Goal: Task Accomplishment & Management: Manage account settings

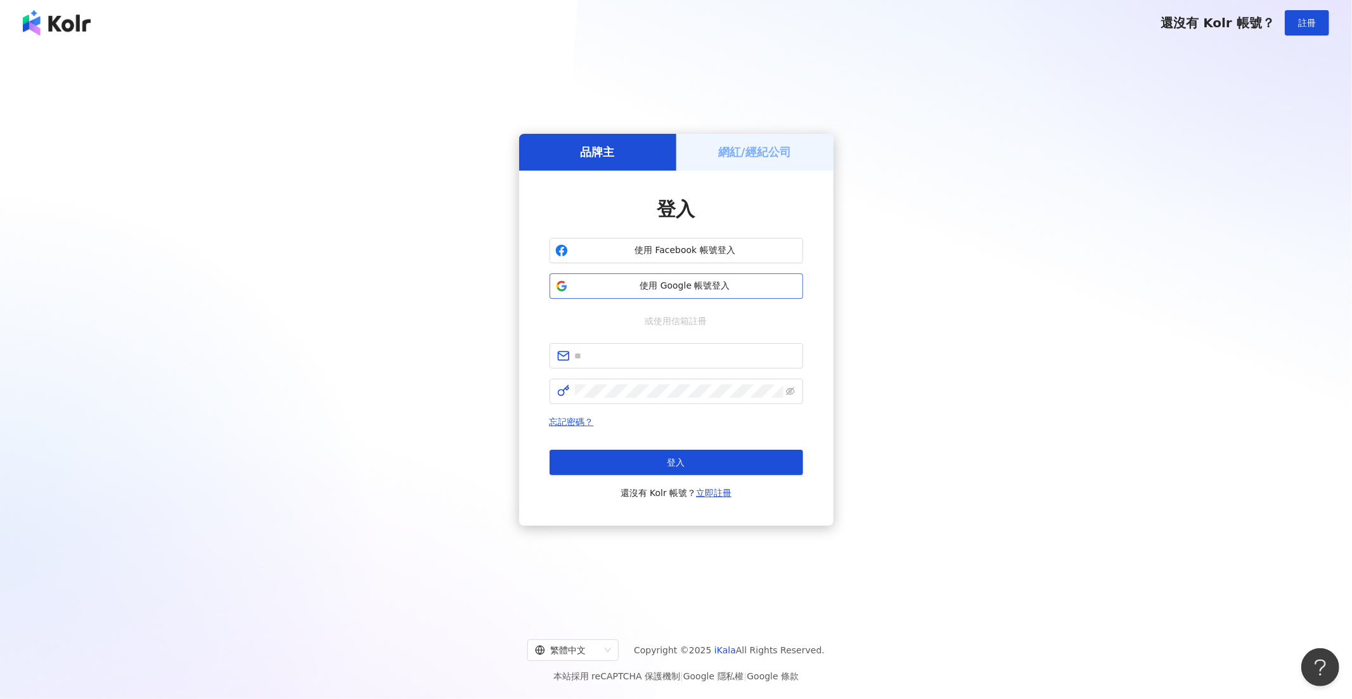
click at [660, 280] on span "使用 Google 帳號登入" at bounding box center [685, 286] width 224 height 13
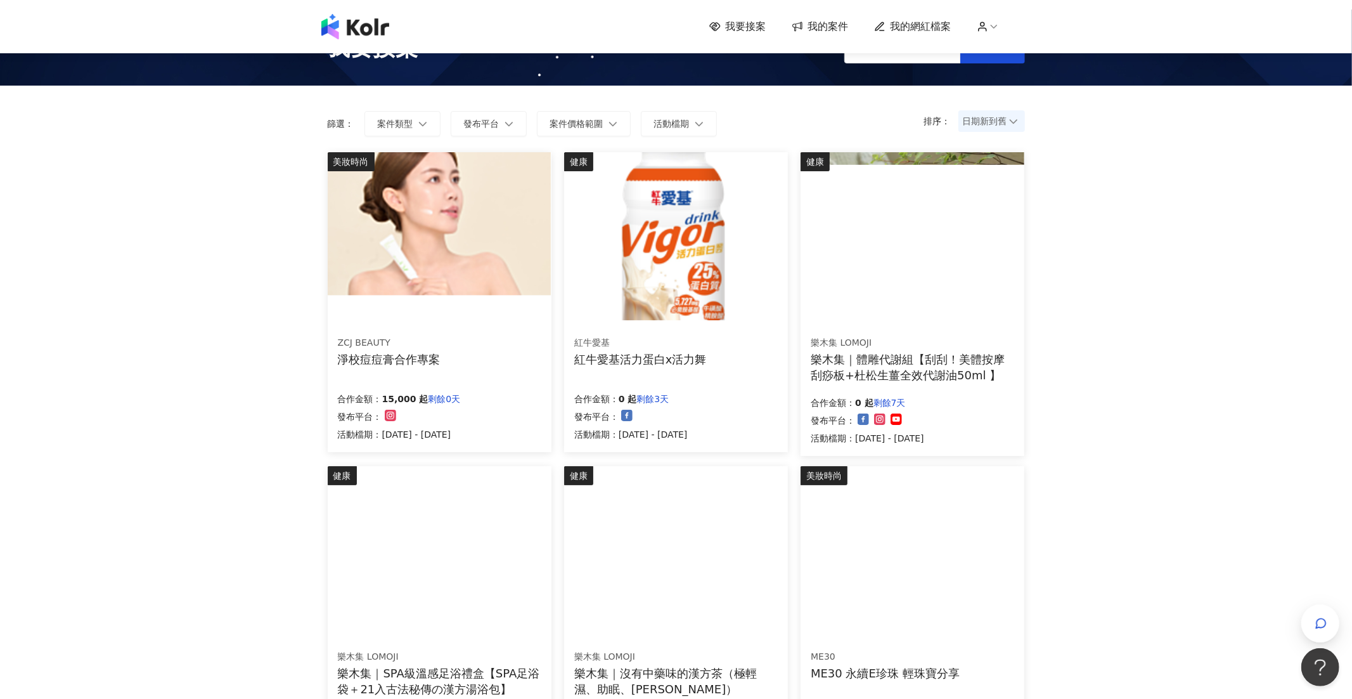
scroll to position [55, 0]
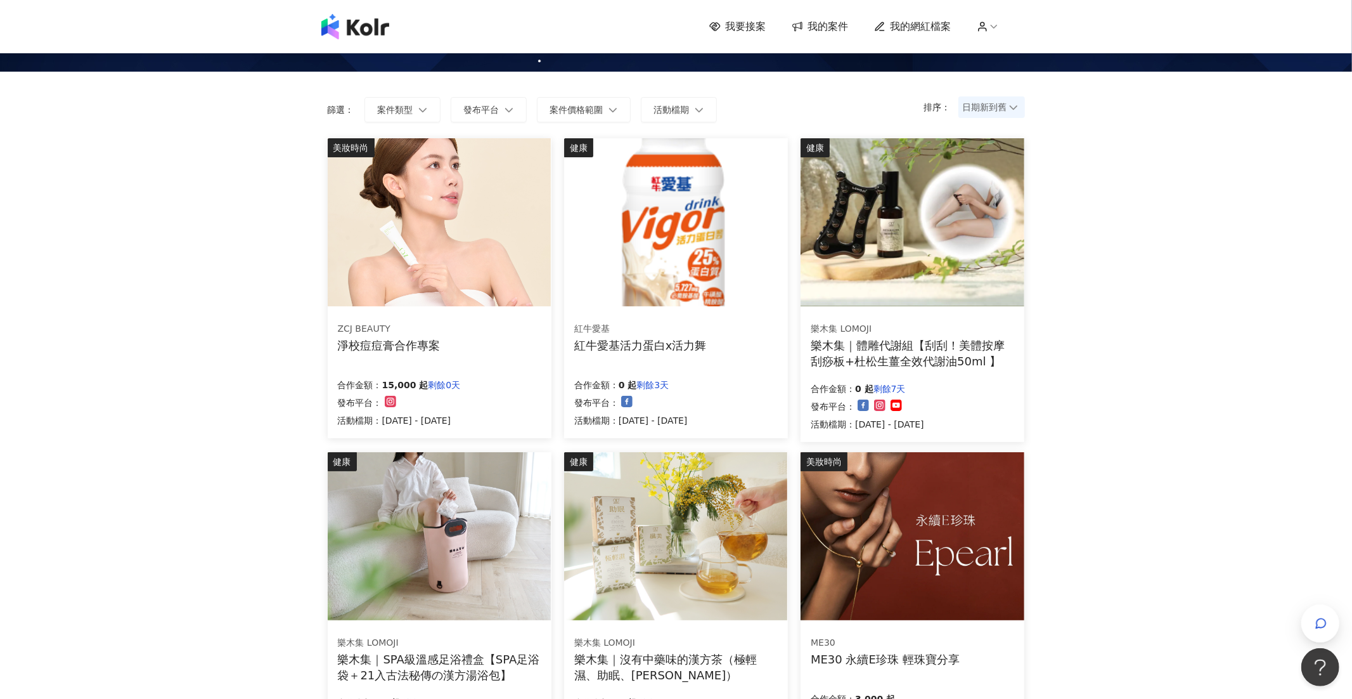
click at [838, 23] on span "我的案件" at bounding box center [828, 27] width 41 height 14
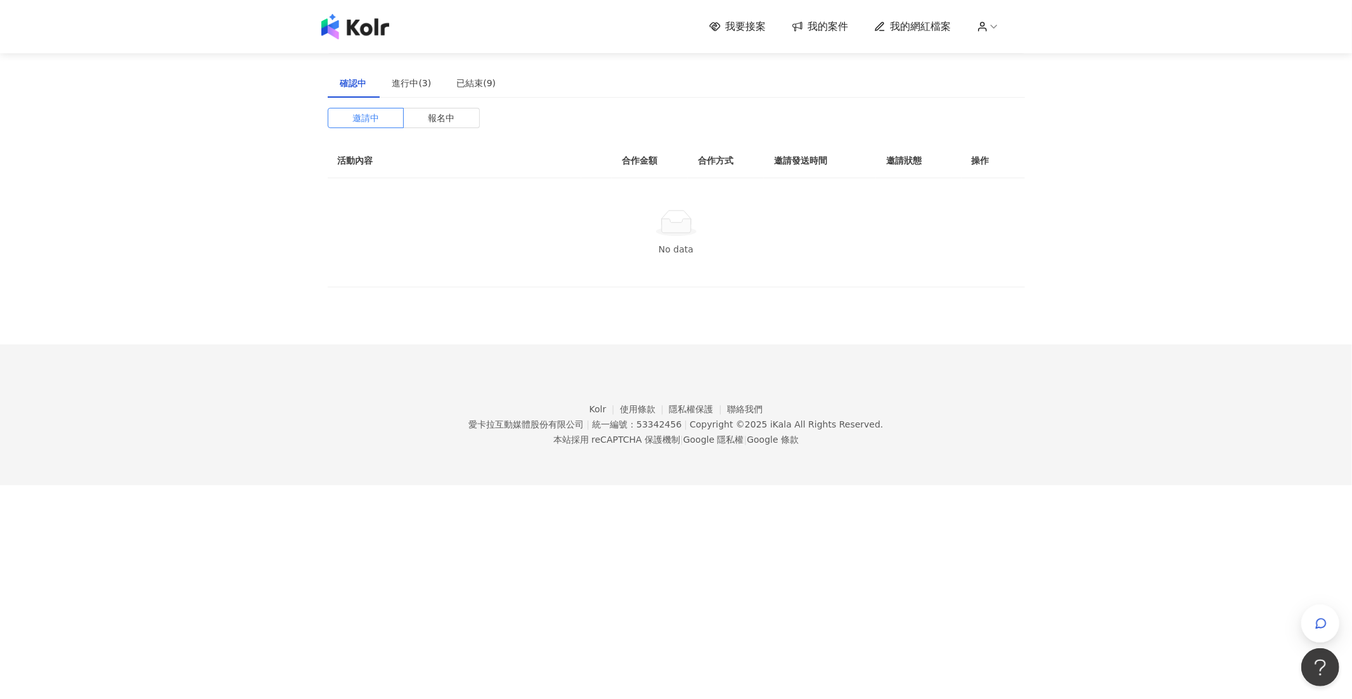
click at [401, 60] on div "建議執行流程 確認中 進行中(3) 已結束(9) 邀請中 報名中 活動內容 合作金額 合作方式 邀請發送時間 邀請狀態 操作 No data" at bounding box center [676, 154] width 697 height 265
click at [406, 79] on div "進行中(3)" at bounding box center [411, 83] width 39 height 14
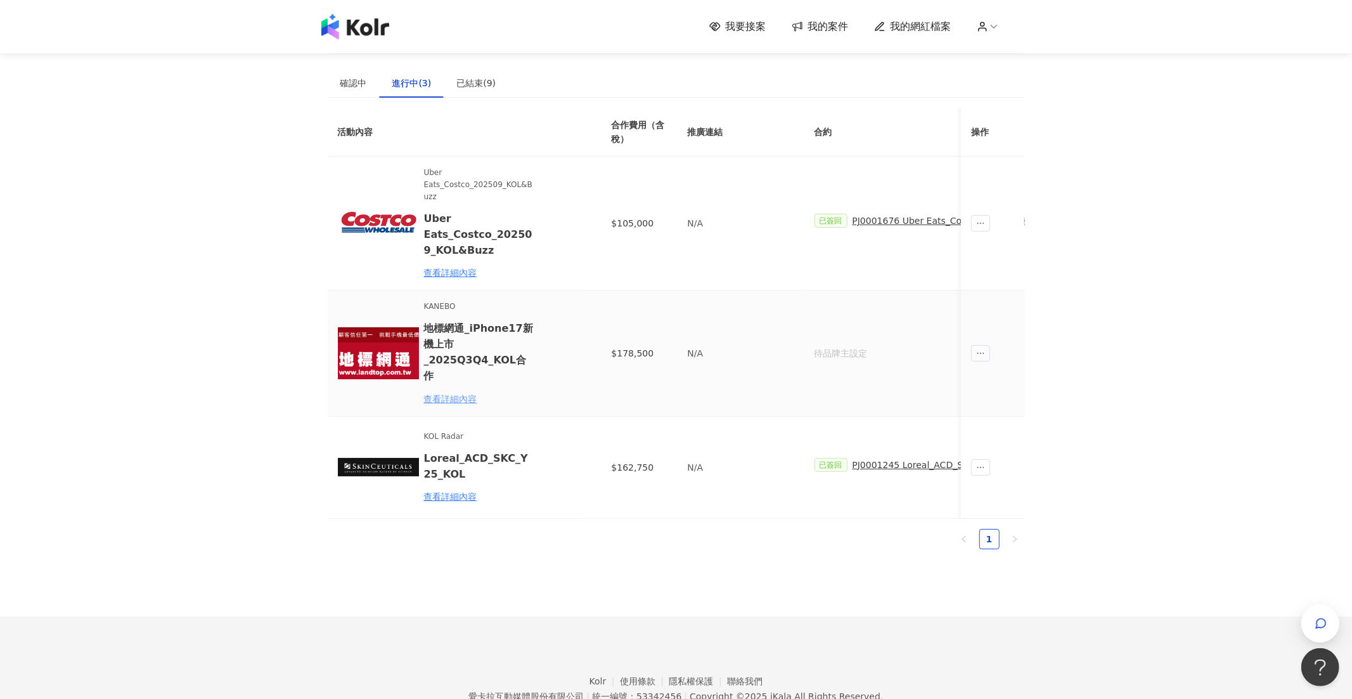
click at [467, 392] on div "查看詳細內容" at bounding box center [479, 399] width 111 height 14
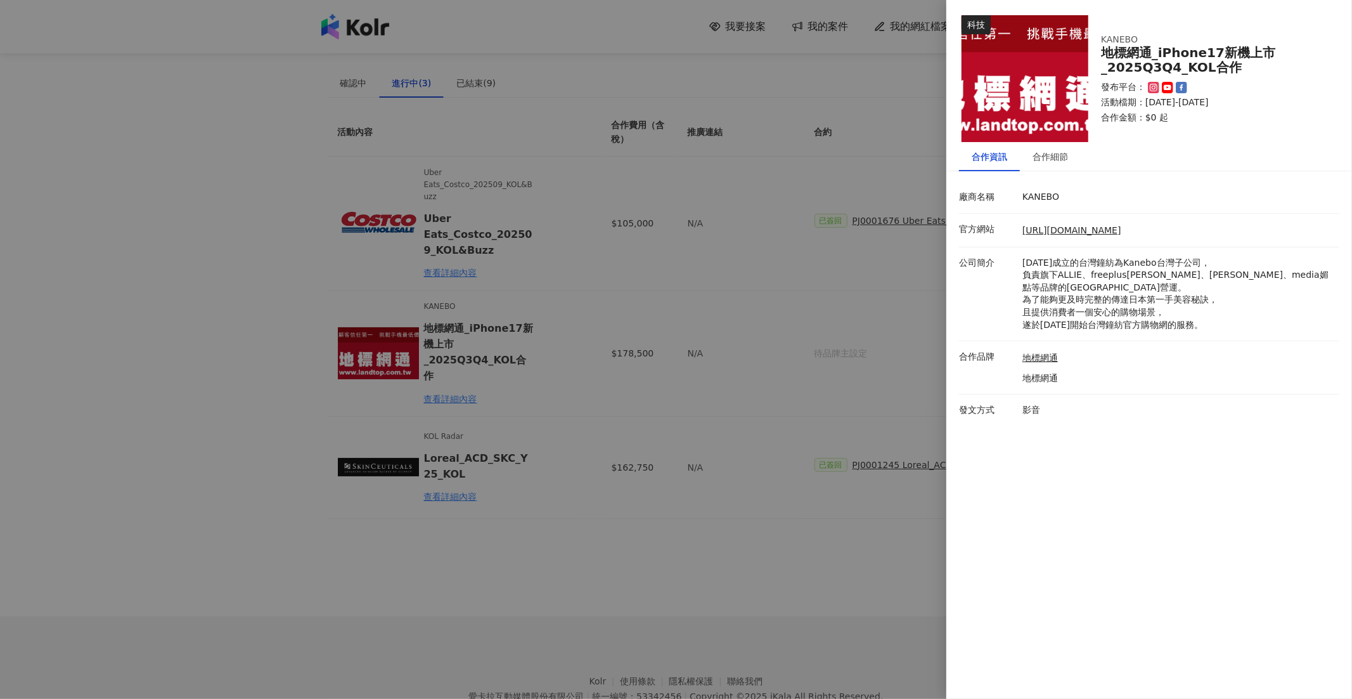
click at [1324, 15] on div "科技 KANEBO 地標網通_iPhone17新機上市_2025Q3Q4_KOL合作 發布平台： 活動檔期：[DATE]-[DATE] 合作金額： $0 起" at bounding box center [1149, 71] width 406 height 142
click at [822, 231] on div at bounding box center [676, 349] width 1352 height 699
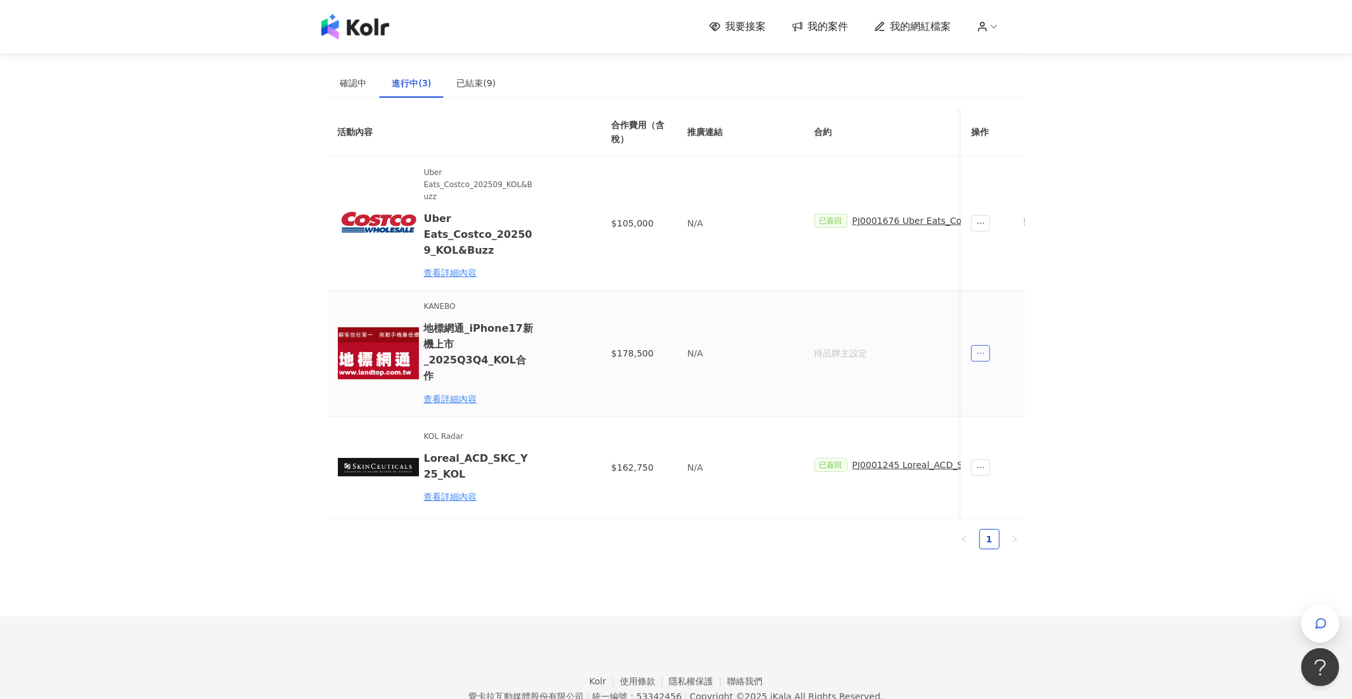
click at [980, 349] on icon "ellipsis" at bounding box center [981, 353] width 9 height 9
click at [874, 347] on div "待品牌主設定" at bounding box center [942, 353] width 254 height 14
